Goal: Task Accomplishment & Management: Complete application form

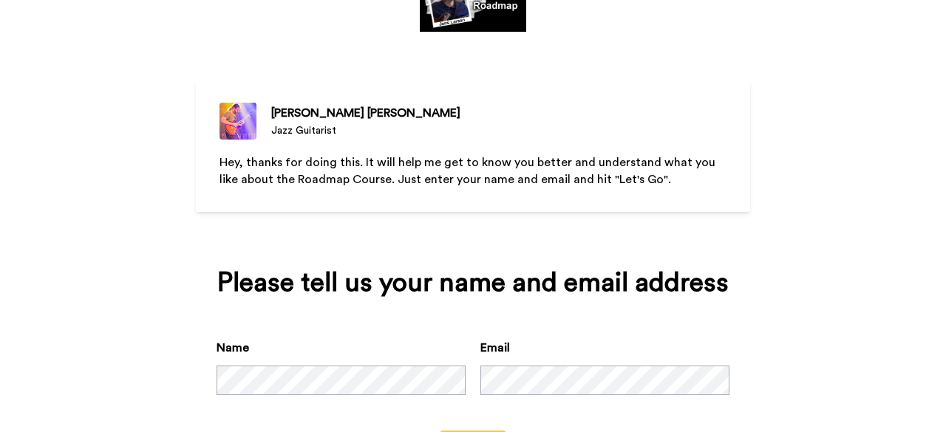
scroll to position [143, 0]
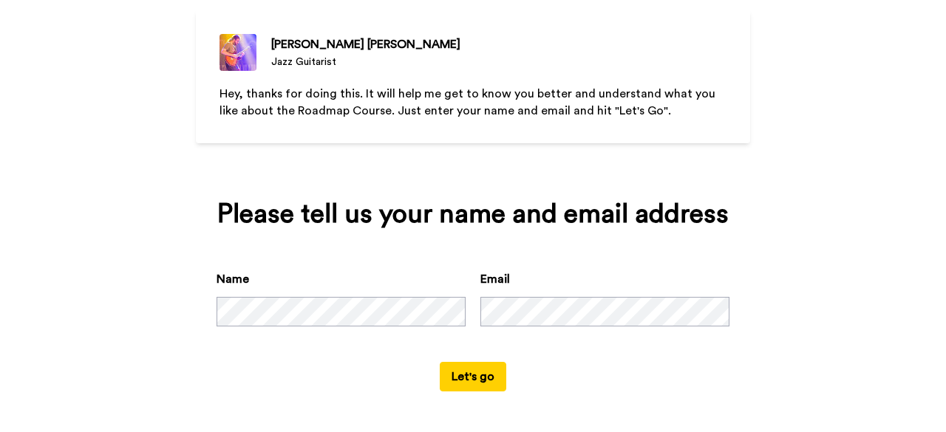
click at [468, 379] on button "Let's go" at bounding box center [473, 377] width 66 height 30
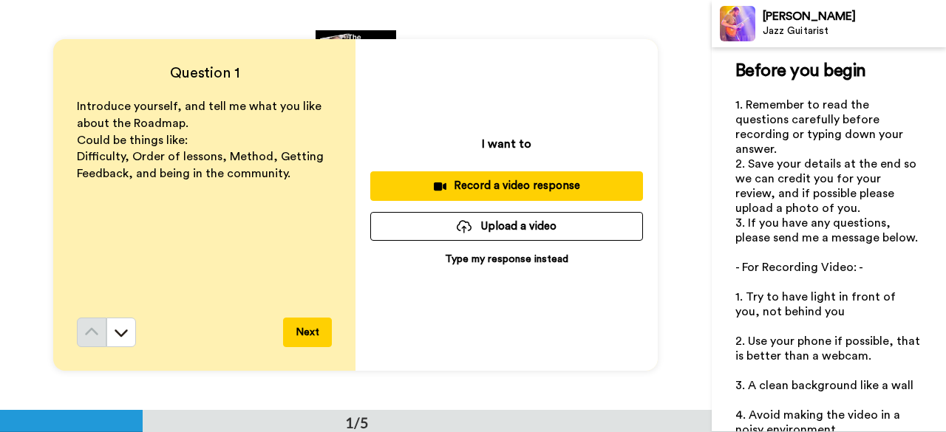
click at [468, 261] on p "Type my response instead" at bounding box center [506, 259] width 123 height 15
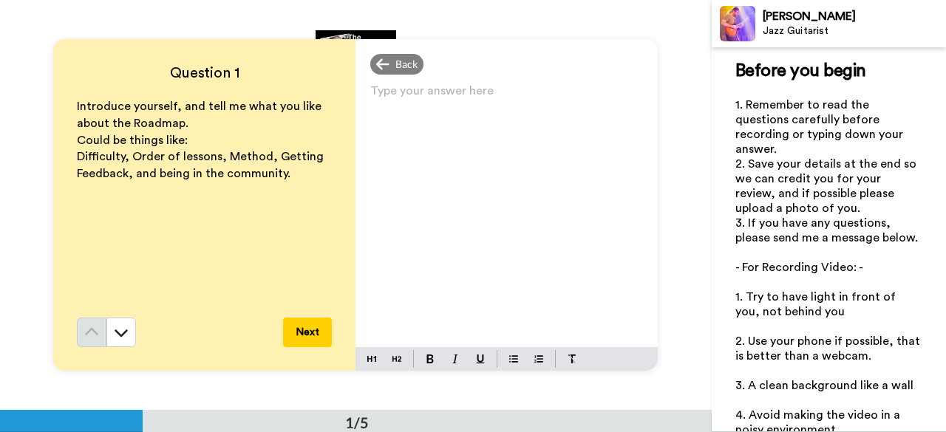
click at [470, 261] on div "Type your answer here ﻿" at bounding box center [506, 214] width 302 height 267
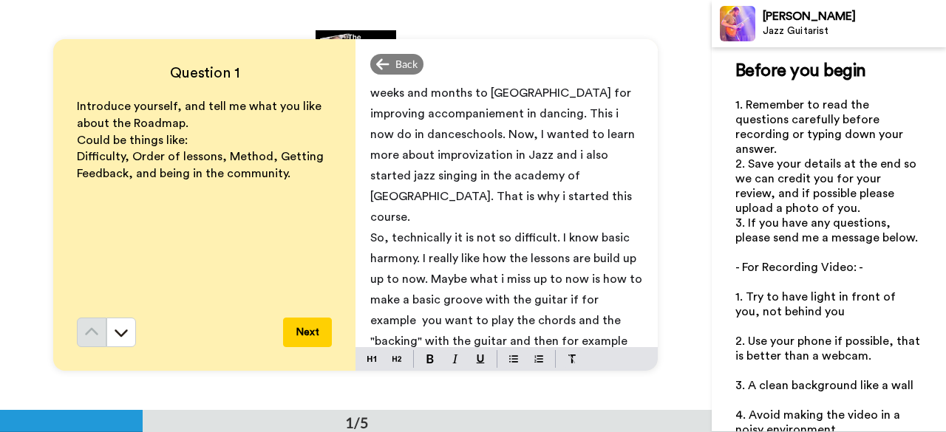
scroll to position [190, 0]
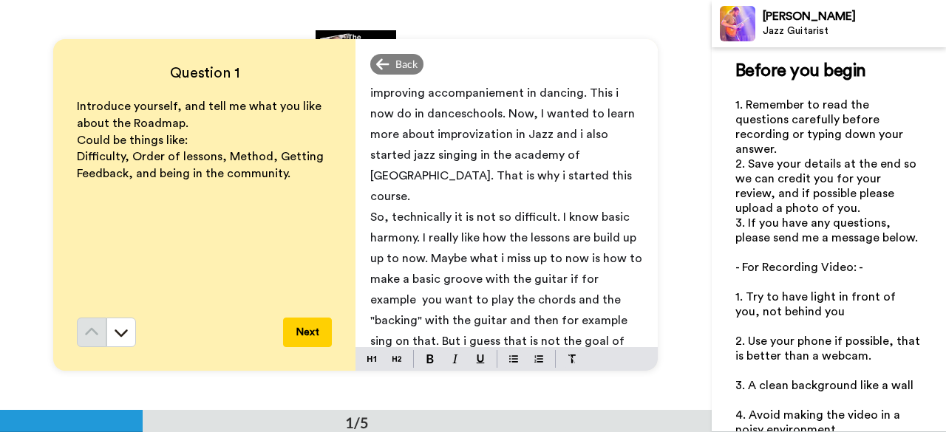
click at [325, 335] on button "Next" at bounding box center [307, 333] width 49 height 30
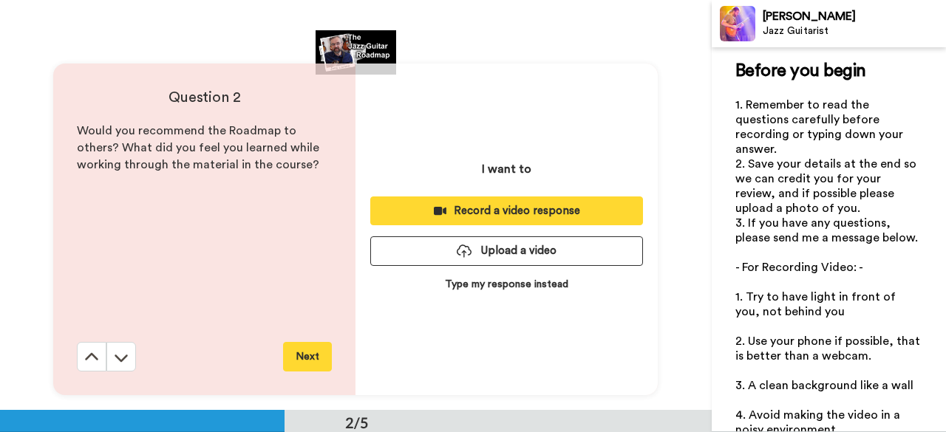
scroll to position [410, 0]
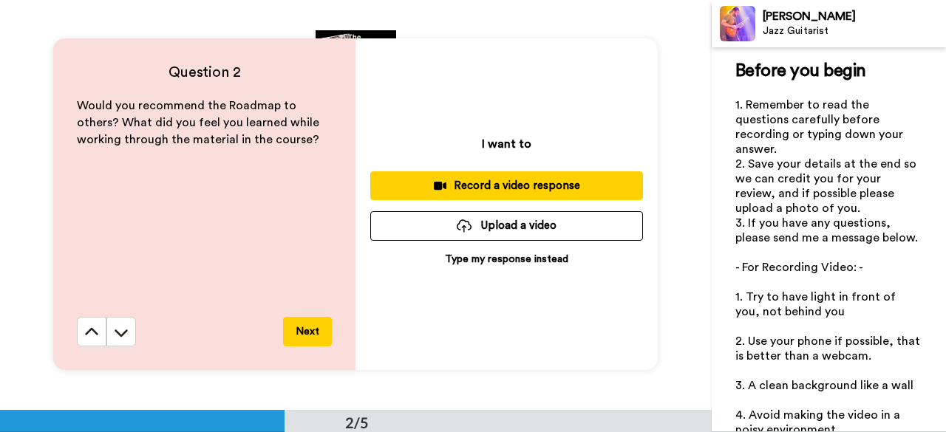
click at [505, 255] on p "Type my response instead" at bounding box center [506, 259] width 123 height 15
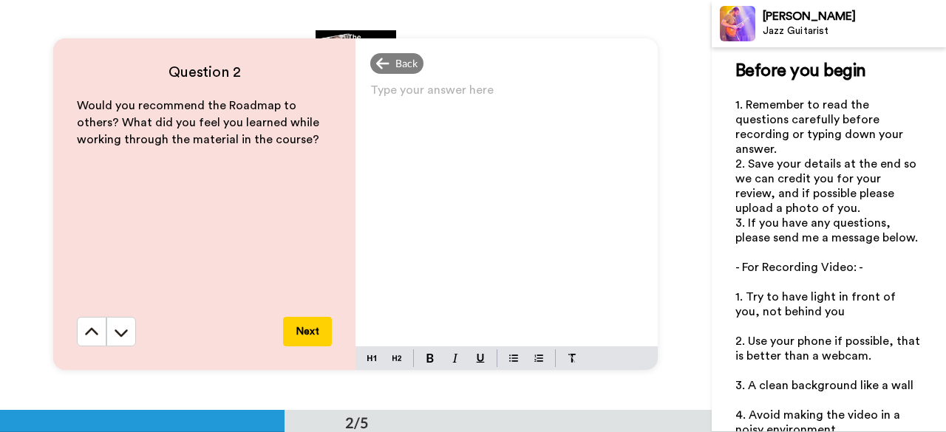
click at [476, 182] on div "Type your answer here ﻿" at bounding box center [506, 213] width 302 height 267
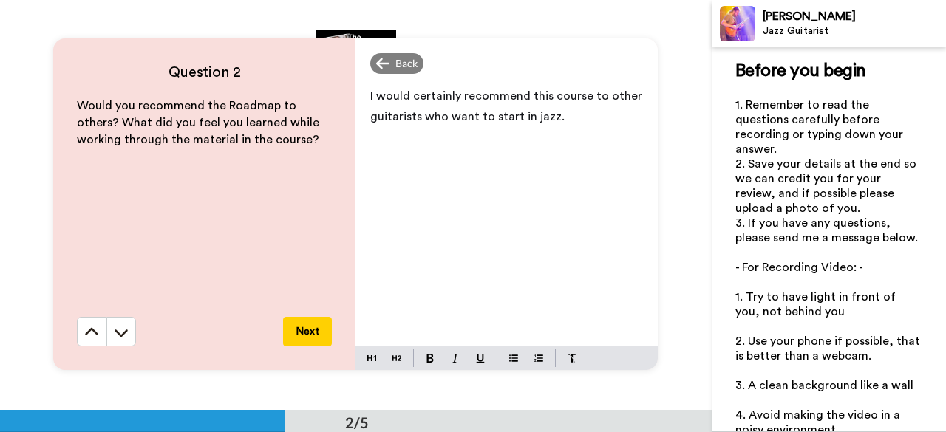
click at [310, 333] on button "Next" at bounding box center [307, 332] width 49 height 30
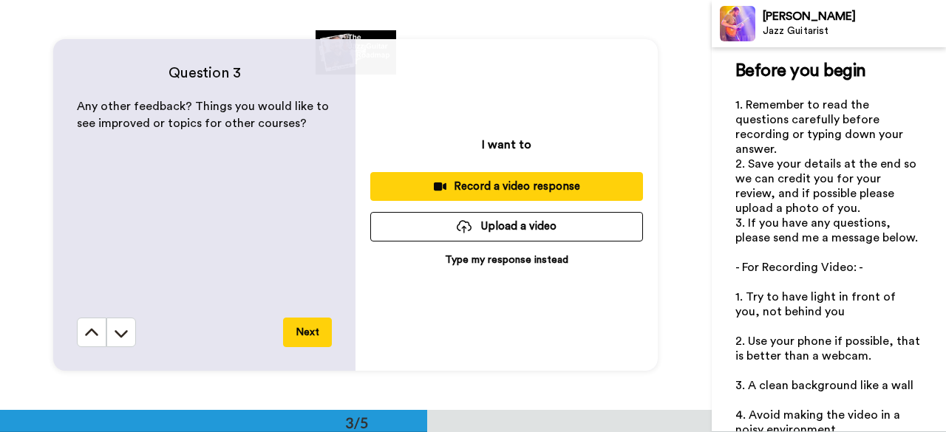
scroll to position [820, 0]
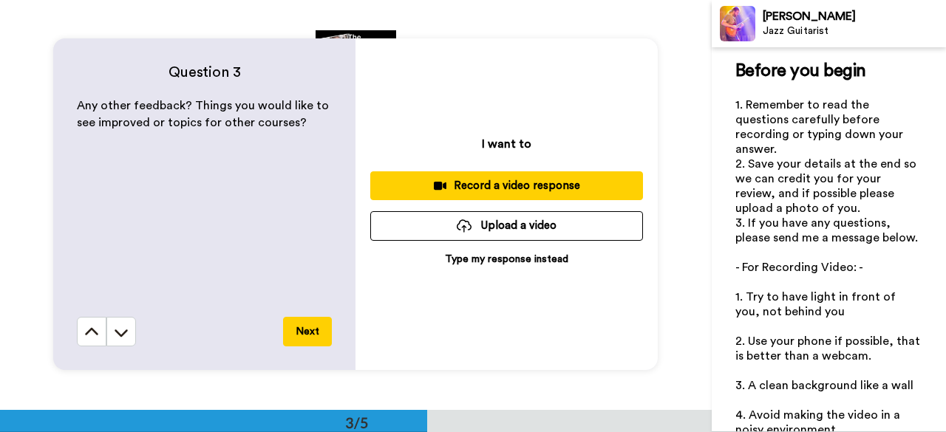
click at [446, 259] on p "Type my response instead" at bounding box center [506, 259] width 123 height 15
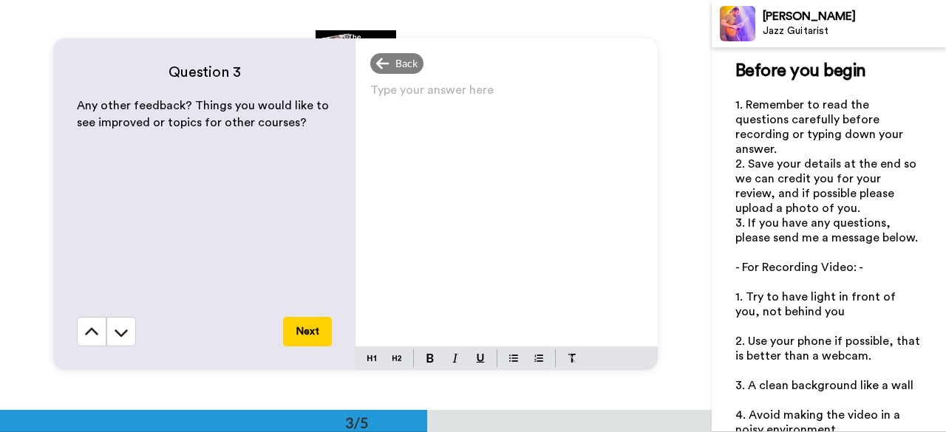
drag, startPoint x: 454, startPoint y: 186, endPoint x: 454, endPoint y: 174, distance: 12.6
click at [454, 174] on div "Type your answer here ﻿" at bounding box center [506, 213] width 302 height 267
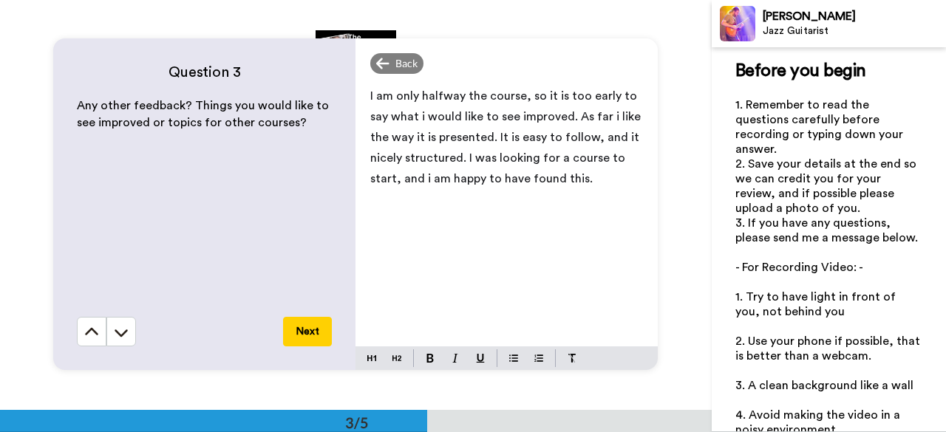
click at [310, 321] on button "Next" at bounding box center [307, 332] width 49 height 30
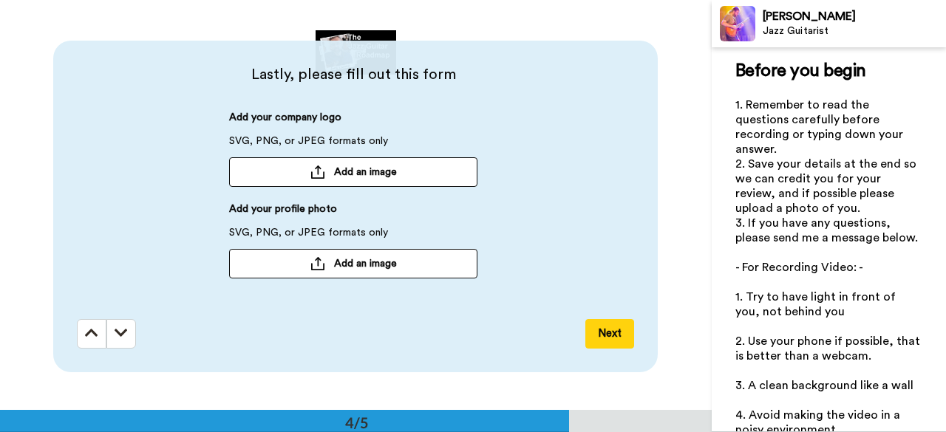
scroll to position [1230, 0]
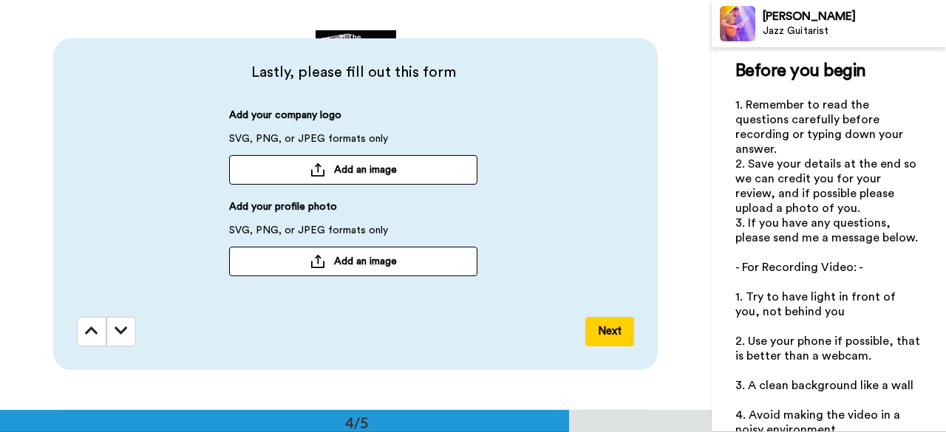
click at [603, 335] on button "Next" at bounding box center [609, 332] width 49 height 30
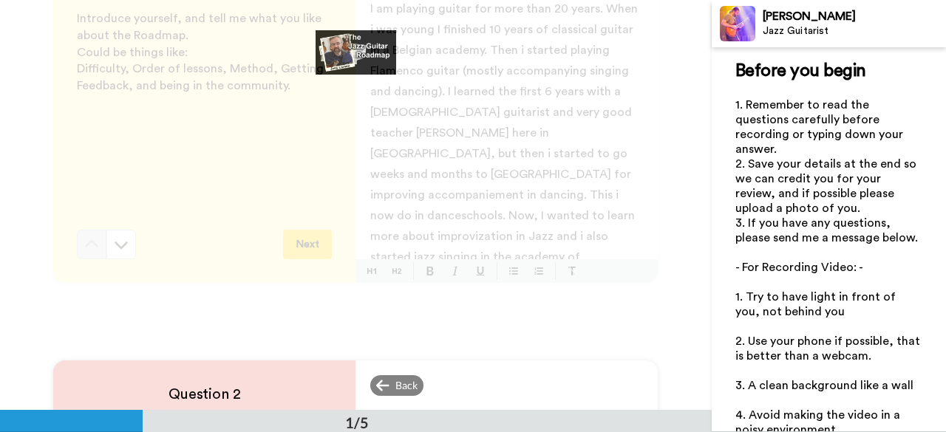
scroll to position [0, 0]
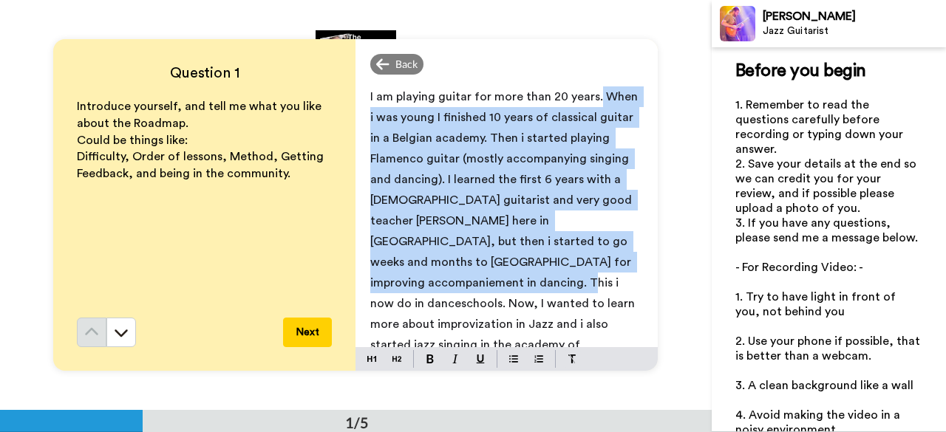
drag, startPoint x: 442, startPoint y: 283, endPoint x: 591, endPoint y: 100, distance: 235.7
click at [591, 98] on span "I am playing guitar for more than 20 years. When i was young I finished 10 year…" at bounding box center [505, 241] width 270 height 301
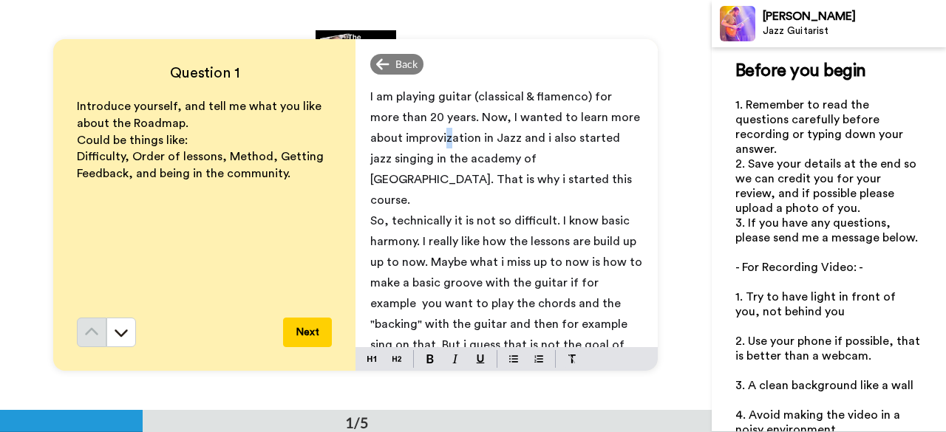
click at [411, 141] on span "I am playing guitar (classical & flamenco) for more than 20 years. Now, I wante…" at bounding box center [506, 148] width 273 height 115
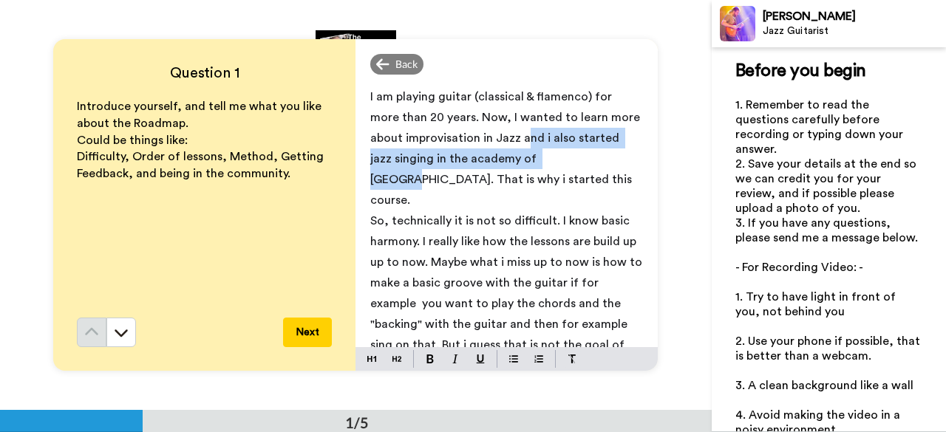
drag, startPoint x: 485, startPoint y: 135, endPoint x: 544, endPoint y: 155, distance: 62.4
click at [544, 155] on span "I am playing guitar (classical & flamenco) for more than 20 years. Now, I wante…" at bounding box center [506, 148] width 273 height 115
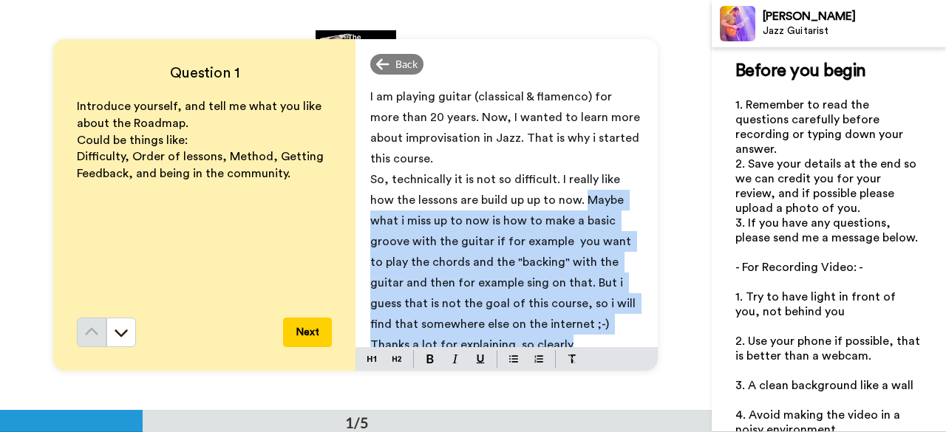
scroll to position [13, 0]
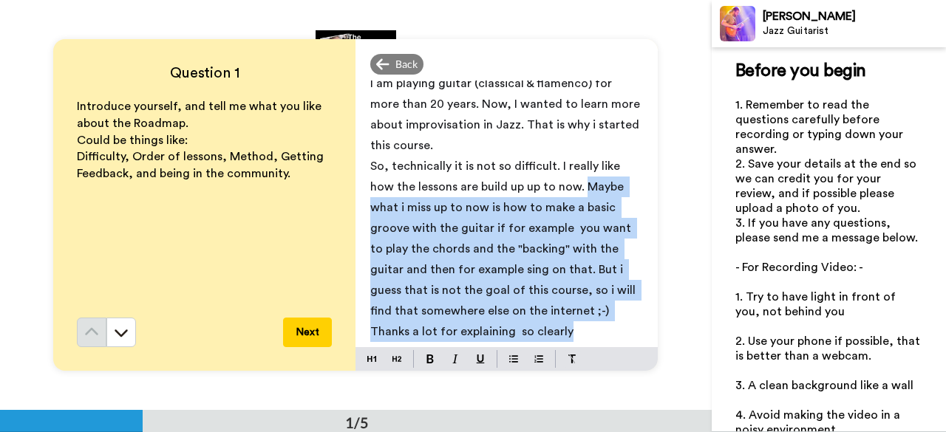
drag, startPoint x: 578, startPoint y: 200, endPoint x: 543, endPoint y: 343, distance: 146.7
click at [541, 345] on div "I am playing guitar (classical & flamenco) for more than 20 years. Now, I wante…" at bounding box center [506, 214] width 302 height 267
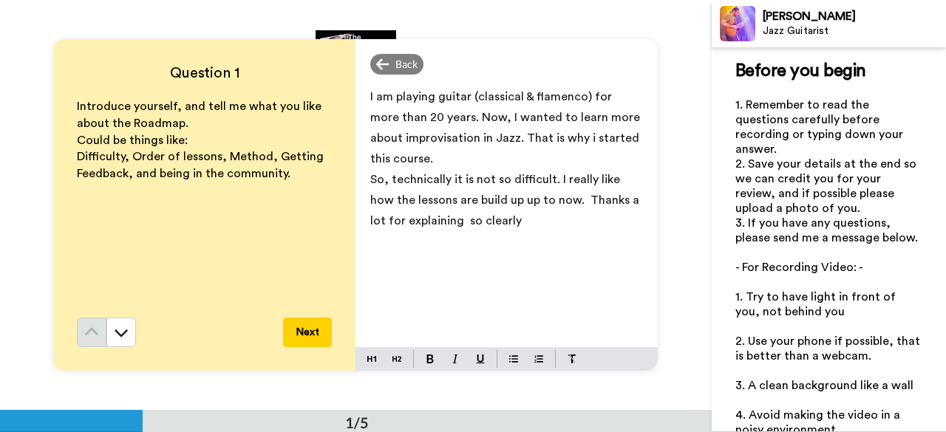
scroll to position [0, 0]
click at [370, 137] on span "I am playing guitar (classical & flamenco) for more than 20 years. Now, I wante…" at bounding box center [506, 128] width 273 height 74
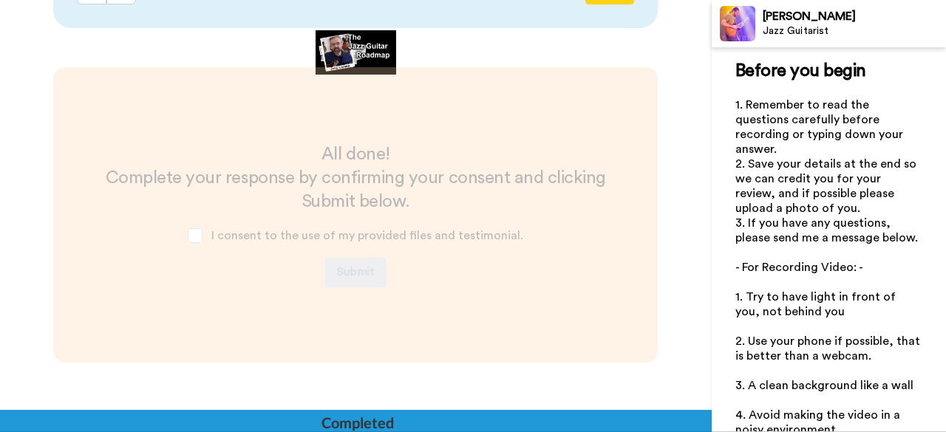
scroll to position [1640, 0]
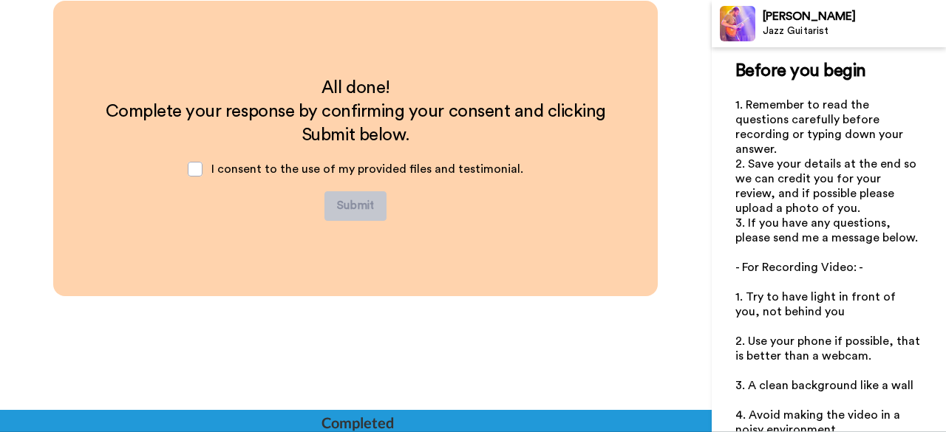
click at [306, 168] on span "I consent to the use of my provided files and testimonial." at bounding box center [367, 169] width 312 height 12
click at [194, 168] on span at bounding box center [195, 169] width 15 height 15
click at [342, 199] on button "Submit" at bounding box center [355, 206] width 62 height 30
